Goal: Share content

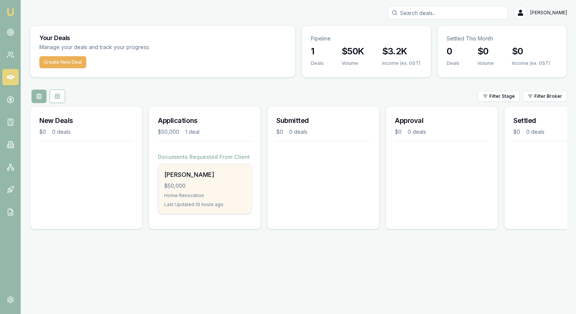
click at [217, 194] on div "Home Renovation" at bounding box center [204, 196] width 81 height 6
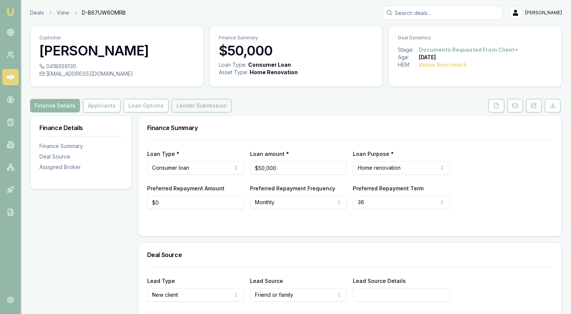
click at [190, 105] on button "Lender Submission" at bounding box center [201, 106] width 60 height 14
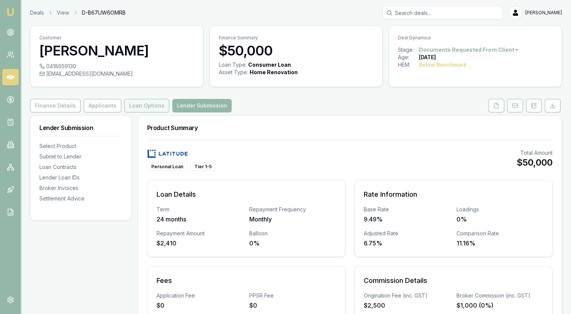
click at [137, 99] on button "Loan Options" at bounding box center [146, 106] width 45 height 14
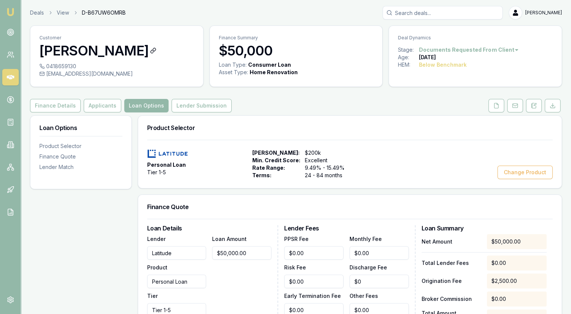
click at [80, 54] on h3 "[PERSON_NAME]" at bounding box center [116, 50] width 155 height 15
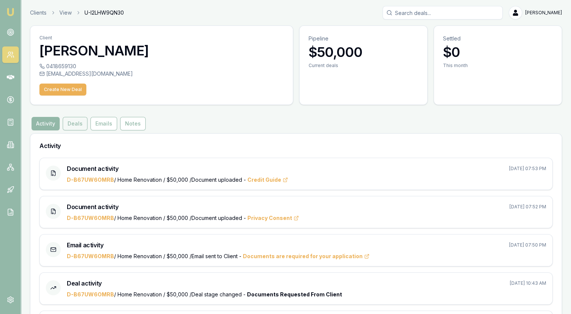
click at [70, 123] on button "Deals" at bounding box center [75, 124] width 25 height 14
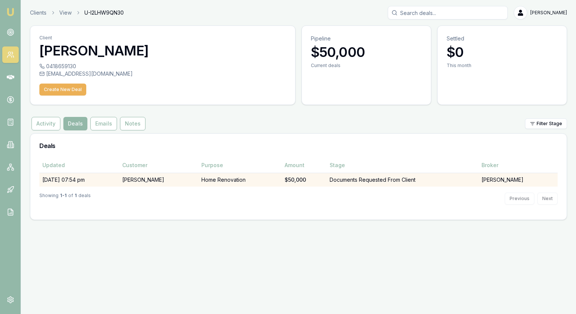
click at [395, 183] on td "Documents Requested From Client" at bounding box center [403, 180] width 152 height 14
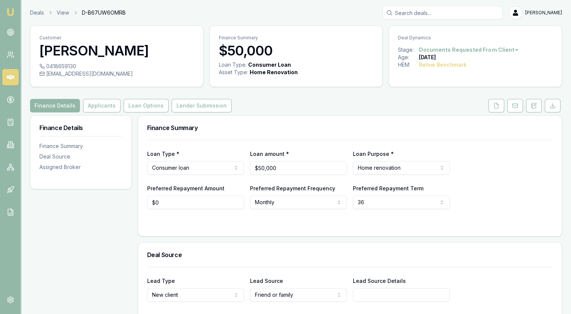
click at [509, 50] on html "Emu Broker Deals View D-B67UW6OMRB Jonathan Myers Toggle Menu Customer Jon Test…" at bounding box center [285, 157] width 571 height 314
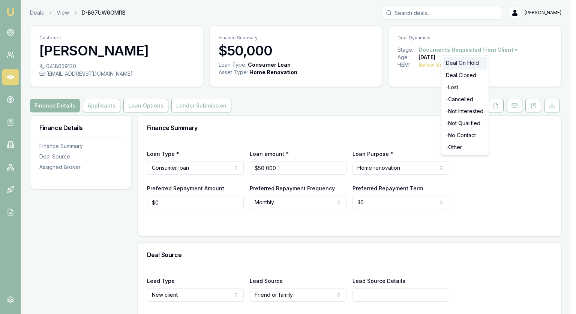
click at [462, 64] on div "Deal On Hold" at bounding box center [465, 63] width 44 height 12
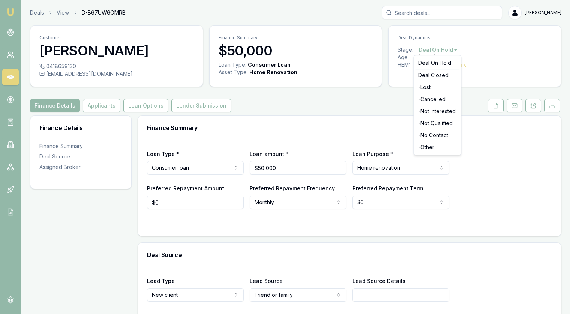
click at [448, 51] on html "Emu Broker Deals View D-B67UW6OMRB [PERSON_NAME] Toggle Menu Customer [PERSON_N…" at bounding box center [288, 157] width 576 height 314
click at [487, 81] on html "Emu Broker Deals View D-B67UW6OMRB [PERSON_NAME] Toggle Menu Customer [PERSON_N…" at bounding box center [288, 157] width 576 height 314
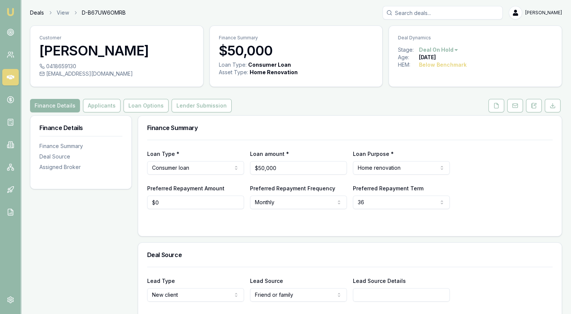
click at [35, 11] on link "Deals" at bounding box center [37, 13] width 14 height 8
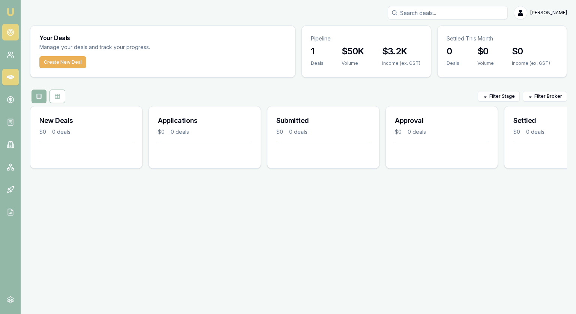
click at [6, 32] on link at bounding box center [10, 32] width 17 height 17
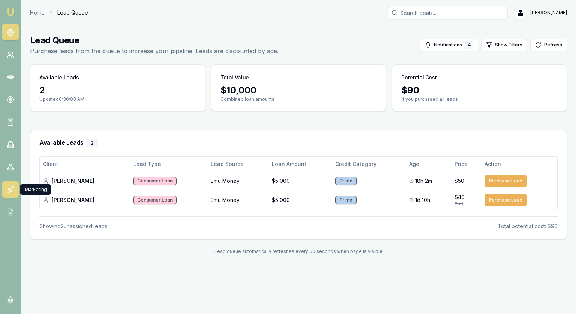
click at [12, 188] on icon at bounding box center [11, 190] width 8 height 8
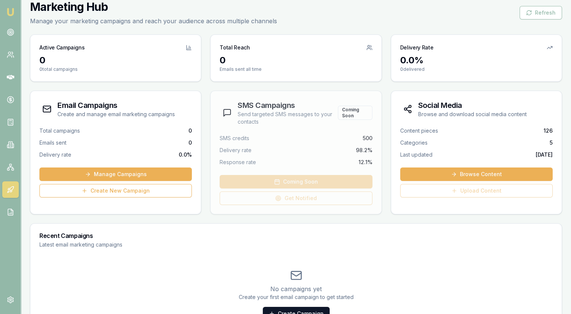
scroll to position [59, 0]
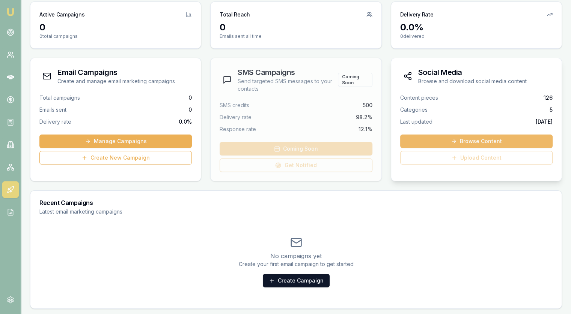
click at [484, 143] on link "Browse Content" at bounding box center [476, 142] width 152 height 14
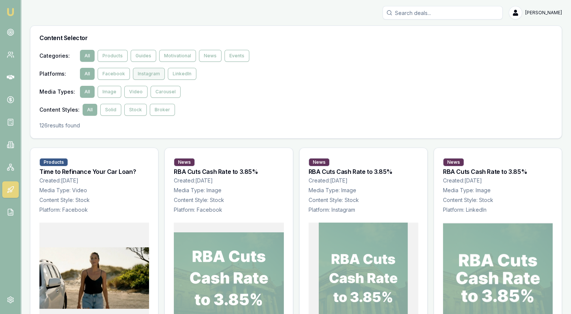
click at [149, 75] on button "Instagram" at bounding box center [149, 74] width 32 height 12
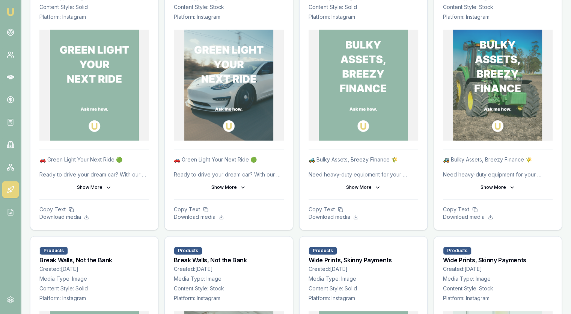
scroll to position [1051, 0]
click at [488, 217] on icon at bounding box center [489, 217] width 5 height 5
click at [509, 185] on icon at bounding box center [512, 188] width 6 height 6
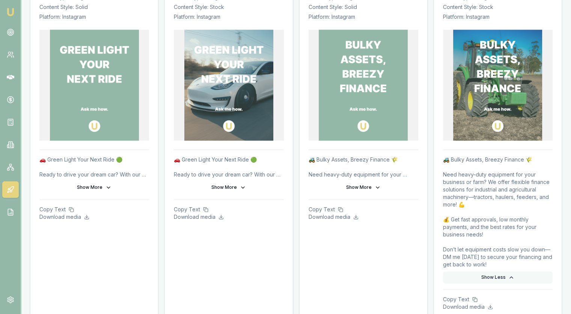
scroll to position [1088, 0]
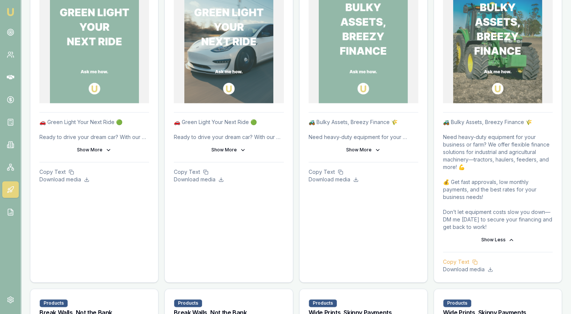
click at [462, 262] on p "Copy Text" at bounding box center [498, 263] width 110 height 8
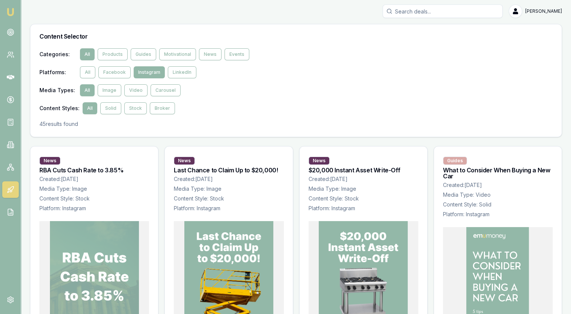
scroll to position [0, 0]
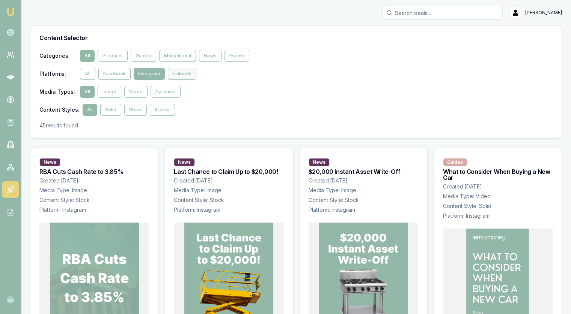
click at [191, 74] on button "LinkedIn" at bounding box center [182, 74] width 29 height 12
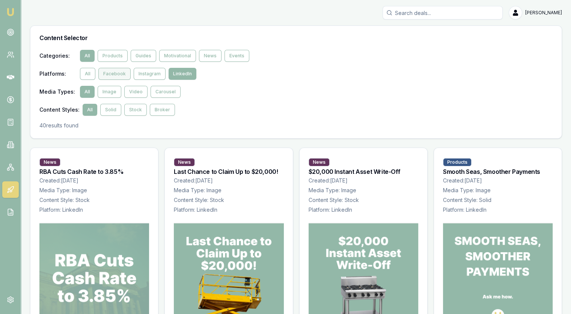
click at [113, 75] on button "Facebook" at bounding box center [114, 74] width 32 height 12
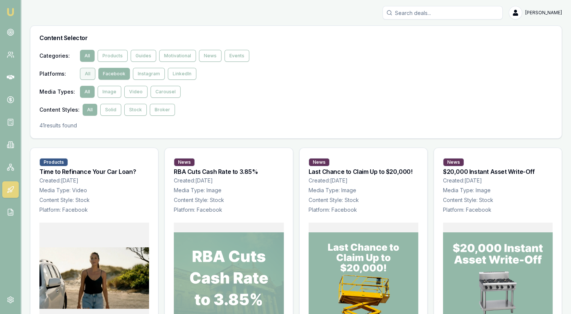
click at [90, 73] on button "All" at bounding box center [87, 74] width 15 height 12
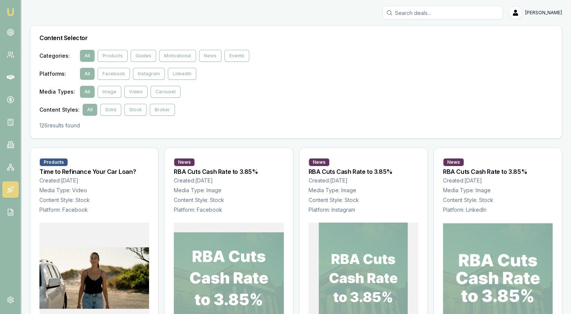
click at [7, 189] on icon at bounding box center [11, 190] width 8 height 8
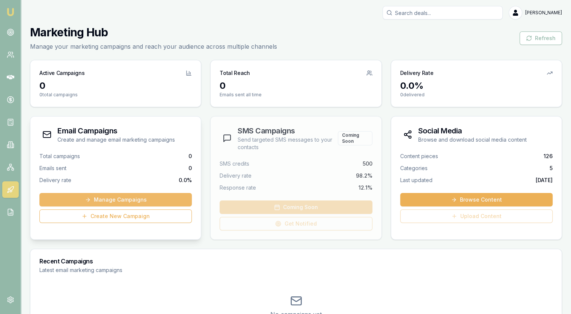
click at [113, 198] on link "Manage Campaigns" at bounding box center [115, 200] width 152 height 14
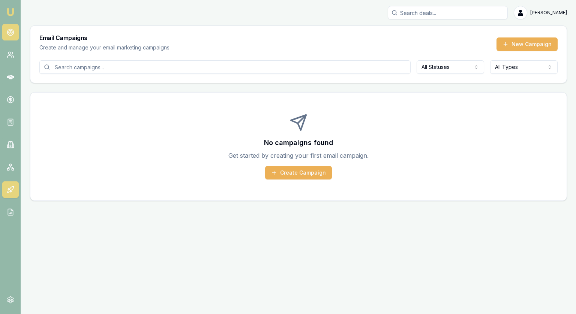
click at [6, 31] on link at bounding box center [10, 32] width 17 height 17
